Goal: Task Accomplishment & Management: Complete application form

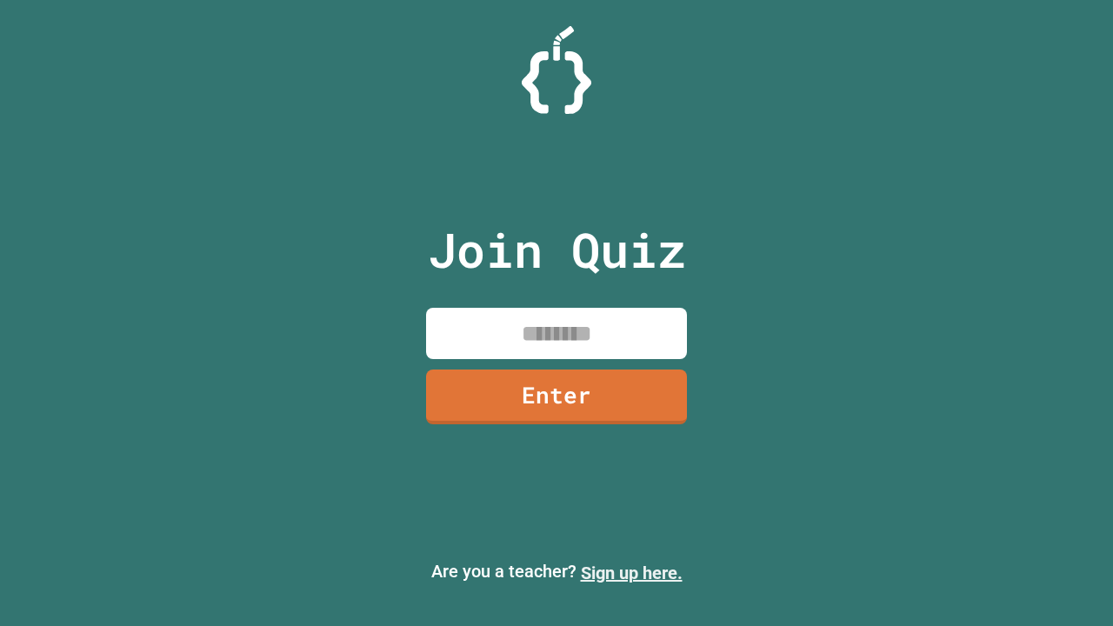
click at [631, 573] on link "Sign up here." at bounding box center [632, 573] width 102 height 21
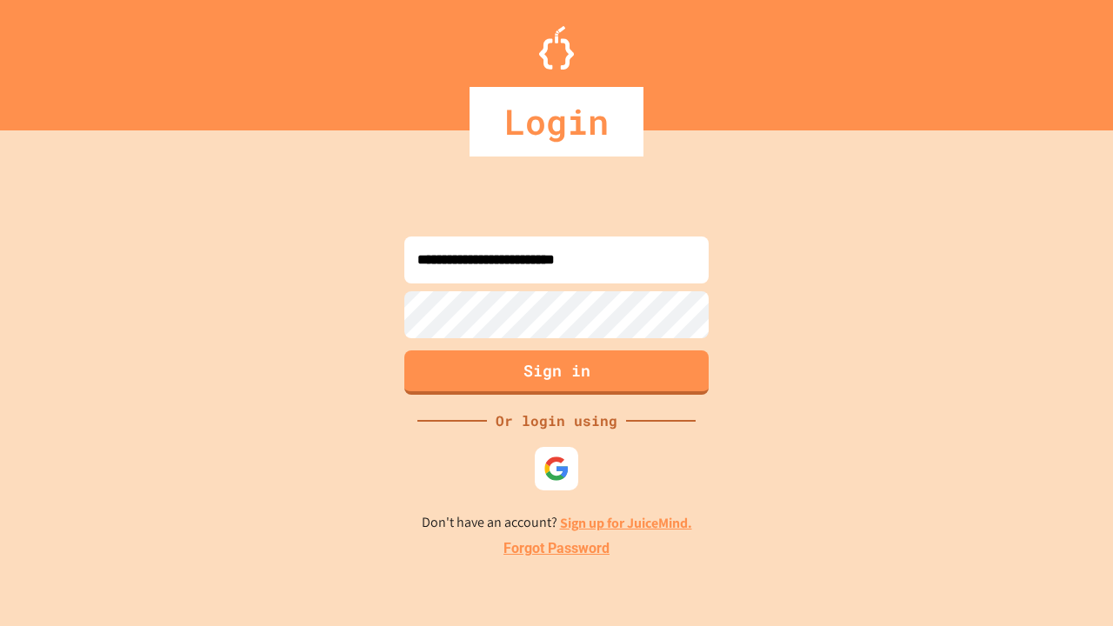
type input "**********"
